Goal: Book appointment/travel/reservation

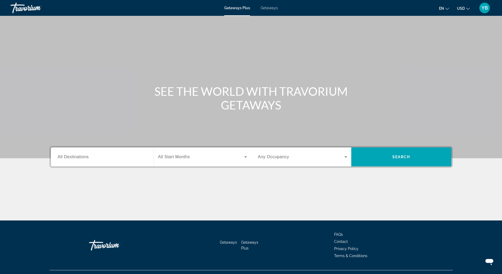
click at [126, 150] on div "Search widget" at bounding box center [102, 156] width 89 height 15
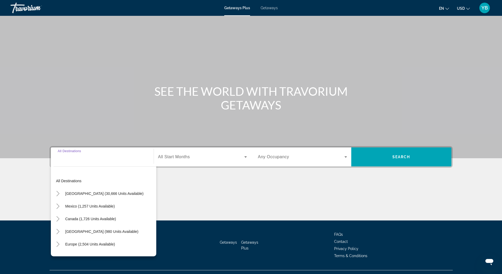
scroll to position [11, 0]
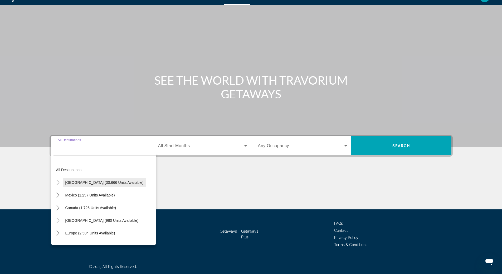
click at [120, 186] on span "Search widget" at bounding box center [105, 182] width 84 height 13
type input "**********"
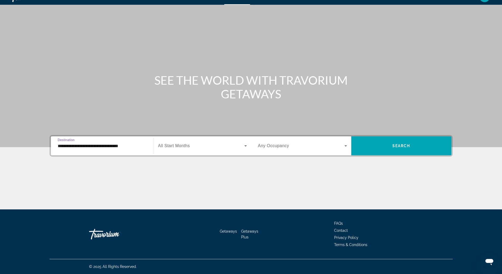
click at [202, 149] on span "Search widget" at bounding box center [201, 146] width 86 height 6
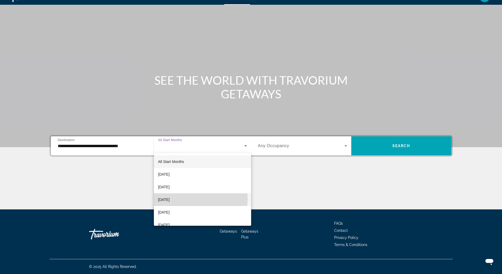
click at [199, 199] on mat-option "[DATE]" at bounding box center [202, 199] width 97 height 13
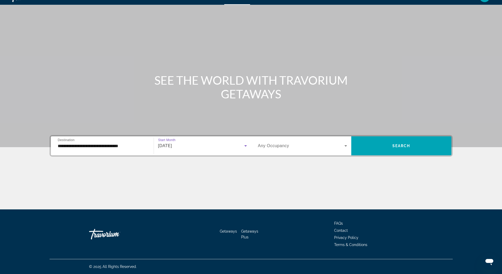
click at [299, 147] on span "Search widget" at bounding box center [301, 146] width 86 height 6
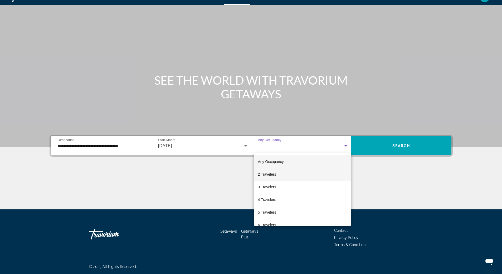
click at [281, 178] on mat-option "2 Travelers" at bounding box center [303, 174] width 98 height 13
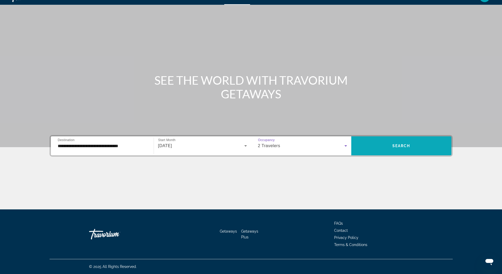
click at [410, 153] on span "Search widget" at bounding box center [401, 145] width 100 height 19
